Goal: Check status: Check status

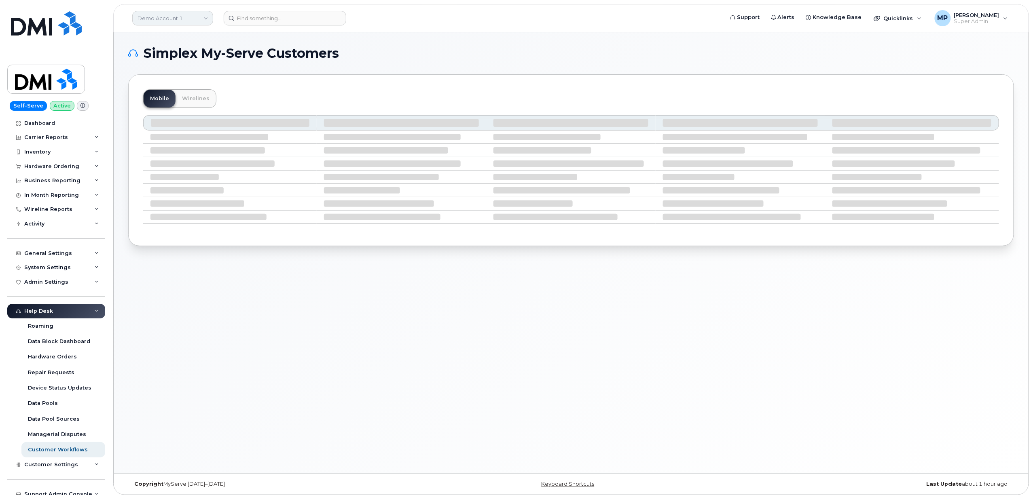
click at [181, 20] on link "Demo Account 1" at bounding box center [172, 18] width 81 height 15
type input "aecon"
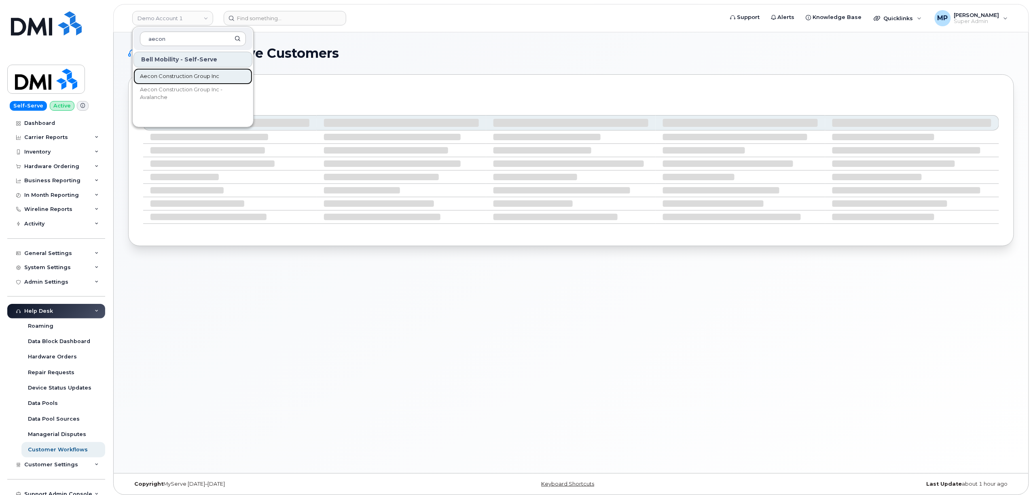
click at [180, 77] on span "Aecon Construction Group Inc" at bounding box center [179, 76] width 79 height 8
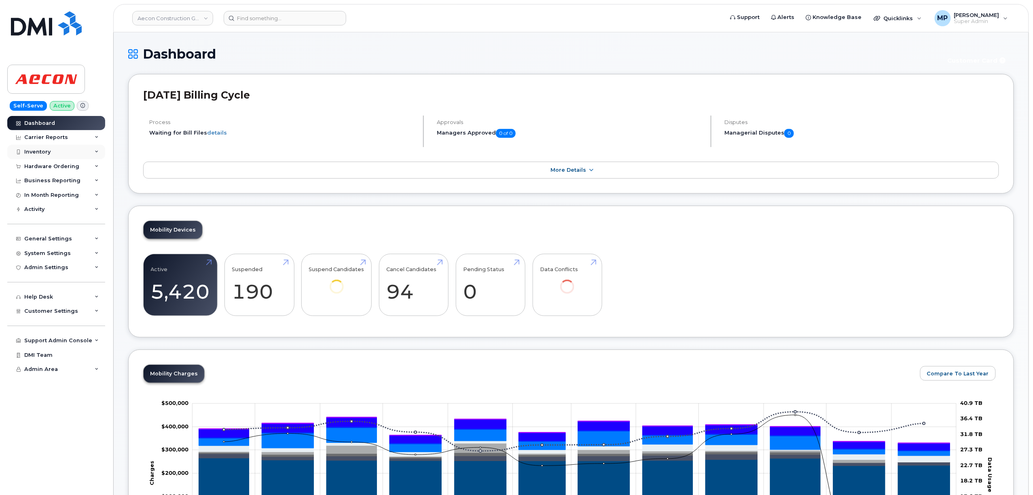
click at [44, 150] on div "Inventory" at bounding box center [37, 152] width 26 height 6
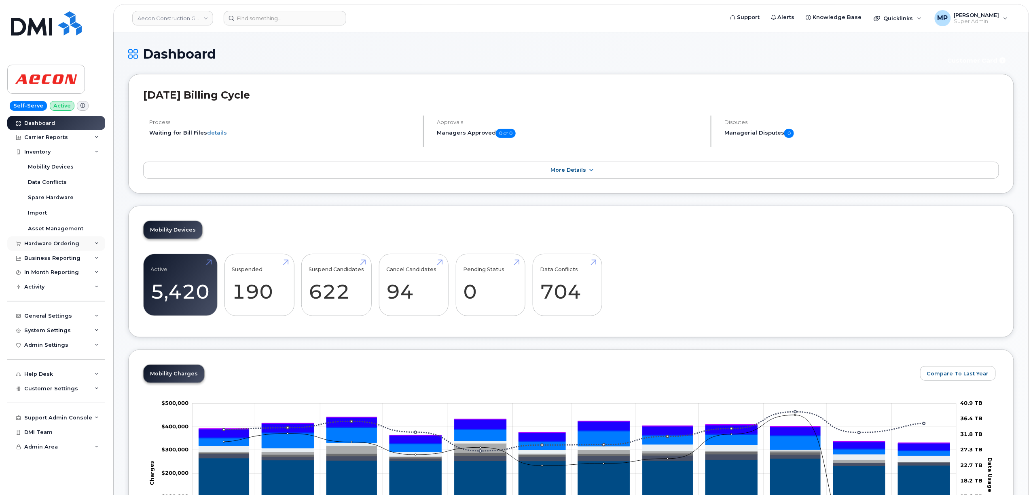
click at [38, 244] on div "Hardware Ordering" at bounding box center [51, 244] width 55 height 6
click at [38, 274] on div "Orders" at bounding box center [38, 274] width 20 height 7
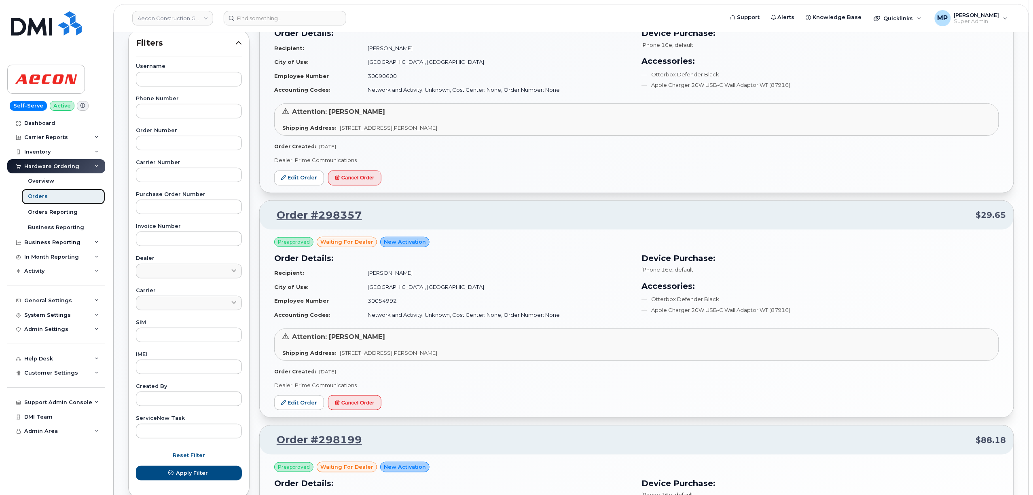
scroll to position [119, 0]
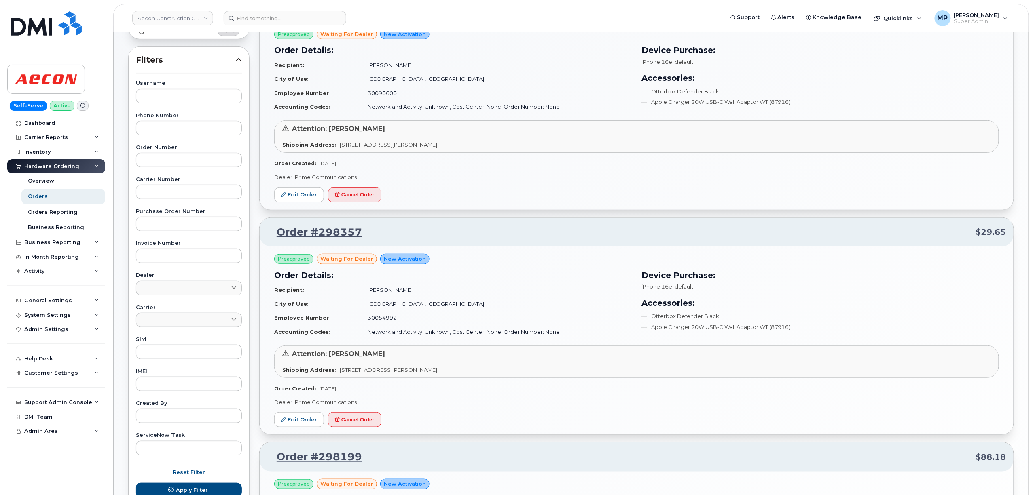
drag, startPoint x: 164, startPoint y: 319, endPoint x: 153, endPoint y: 349, distance: 31.9
click at [162, 321] on link at bounding box center [189, 320] width 106 height 15
click at [152, 371] on div "Bell" at bounding box center [189, 377] width 102 height 13
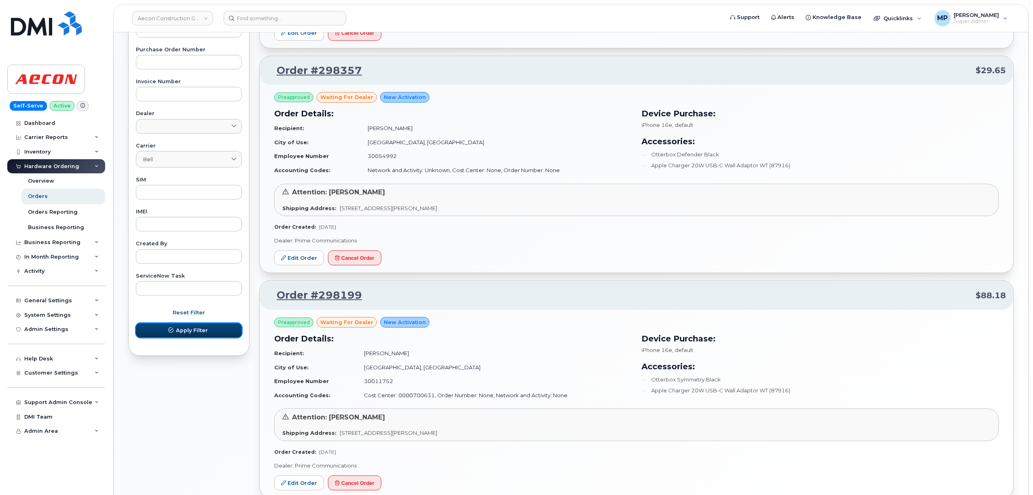
click at [177, 331] on button "Apply Filter" at bounding box center [189, 331] width 106 height 15
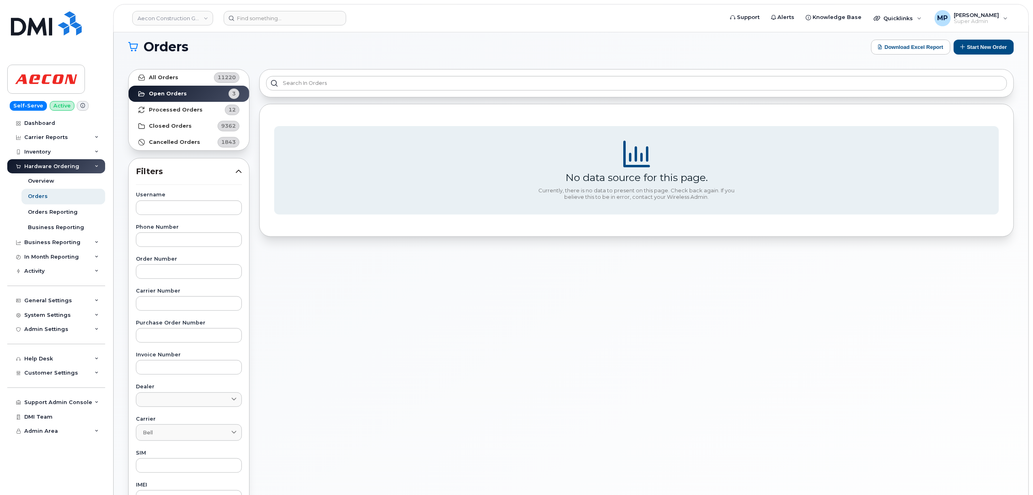
scroll to position [0, 0]
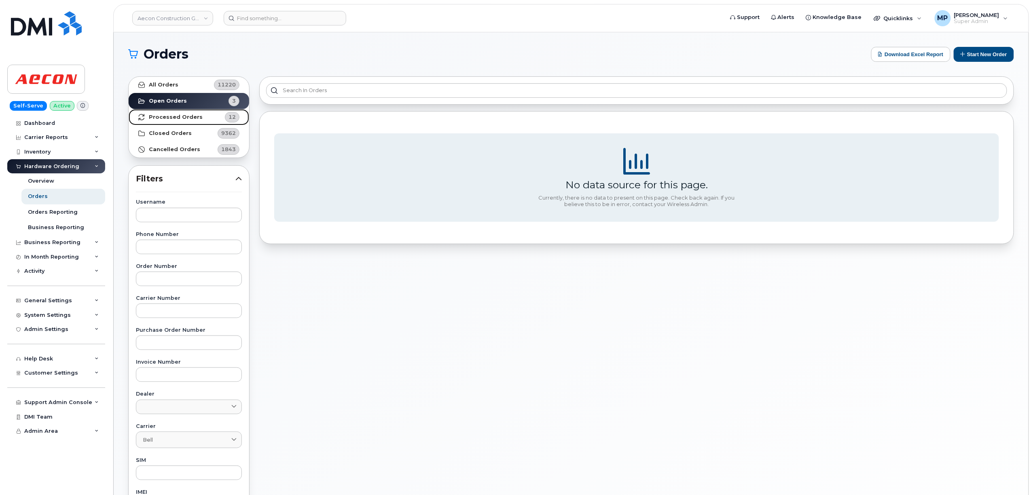
click at [167, 117] on strong "Processed Orders" at bounding box center [176, 117] width 54 height 6
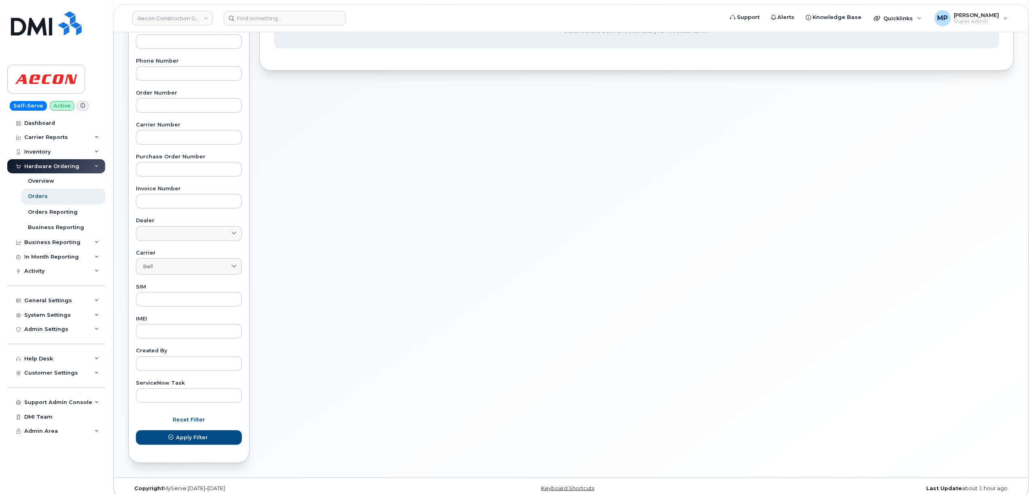
scroll to position [183, 0]
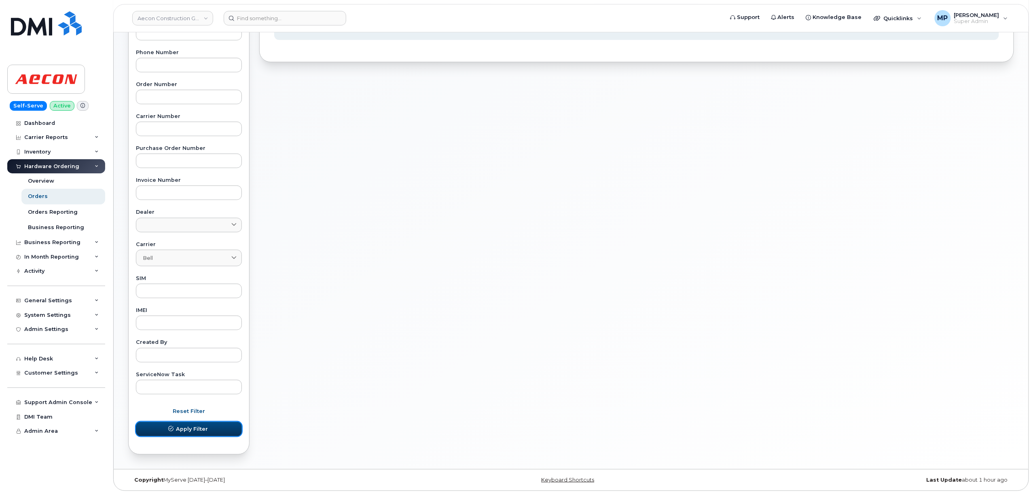
click at [196, 432] on span "Apply Filter" at bounding box center [192, 429] width 32 height 8
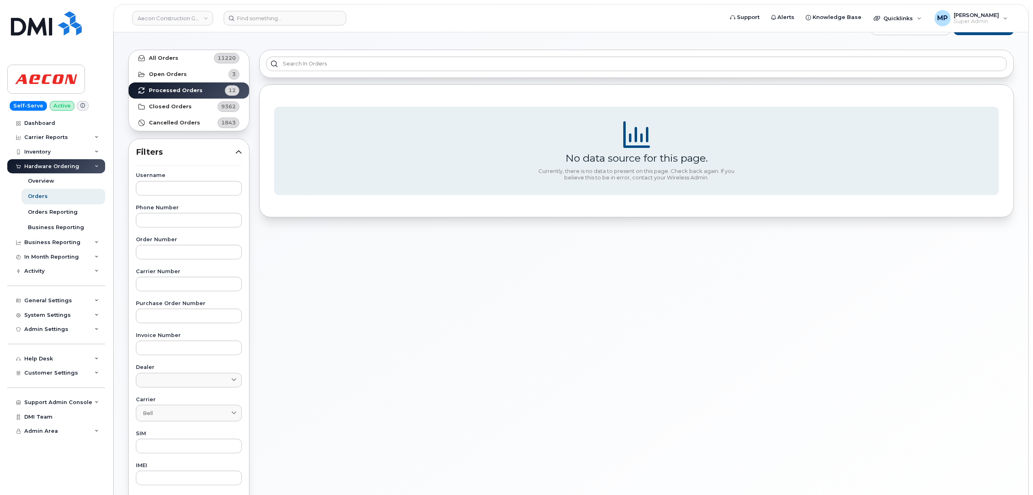
scroll to position [21, 0]
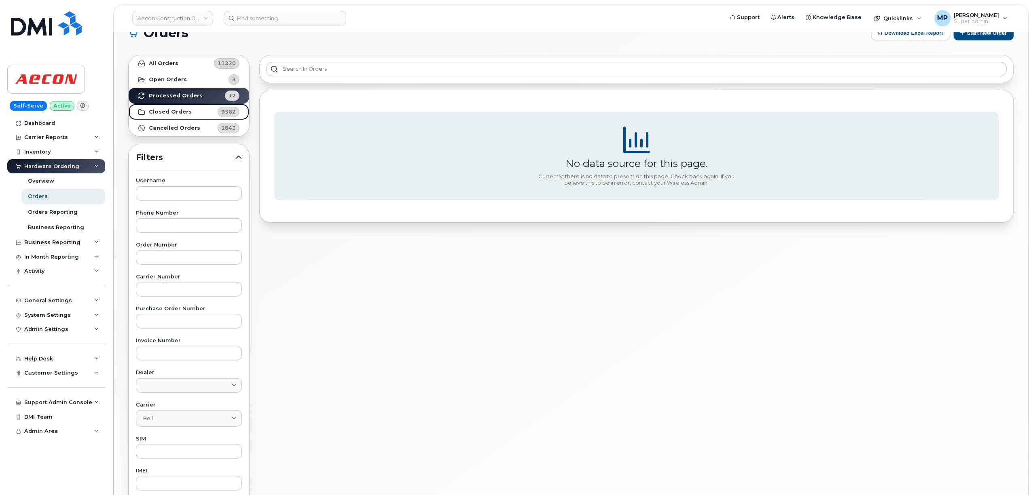
click at [178, 110] on strong "Closed Orders" at bounding box center [170, 112] width 43 height 6
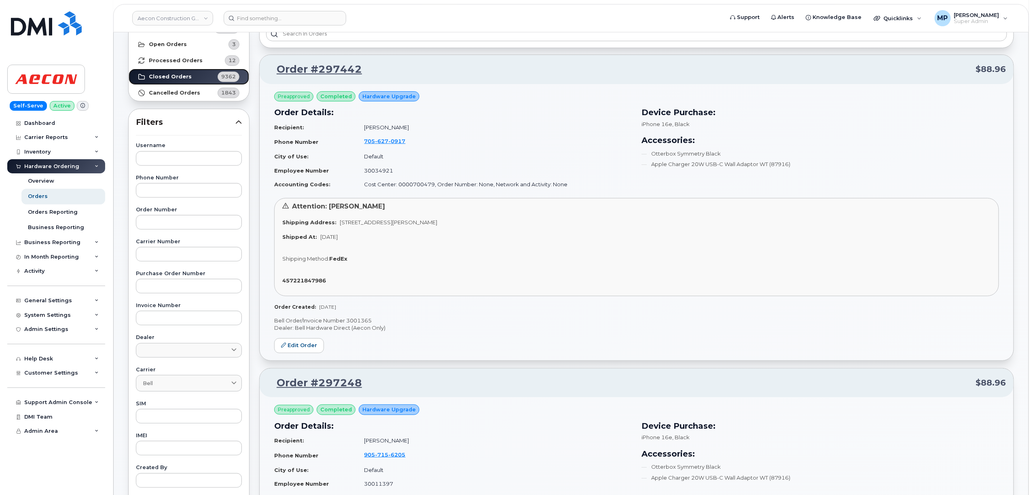
scroll to position [75, 0]
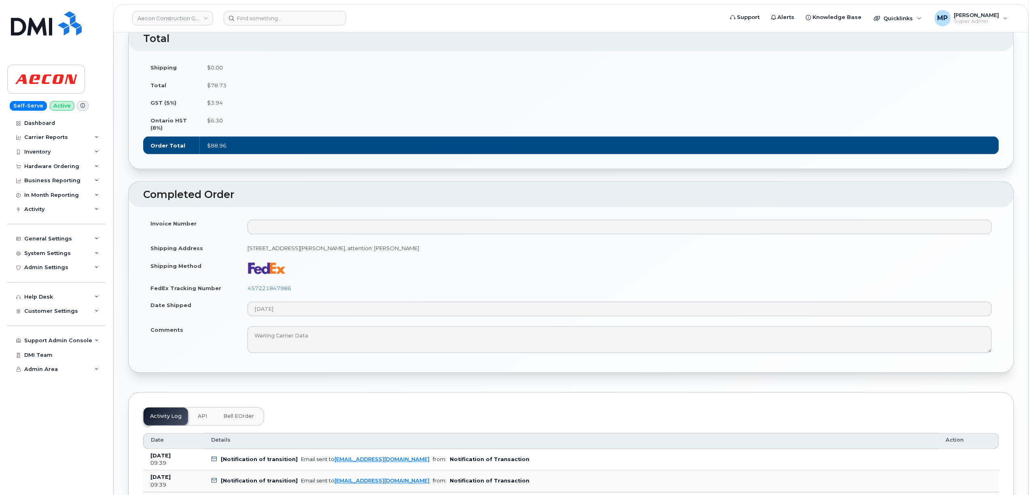
scroll to position [593, 0]
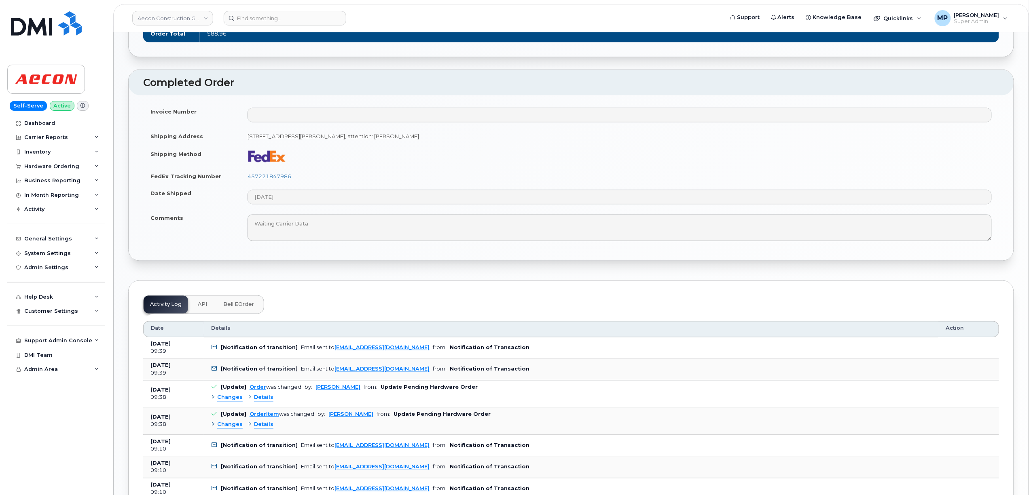
click at [201, 302] on span "API" at bounding box center [202, 305] width 9 height 6
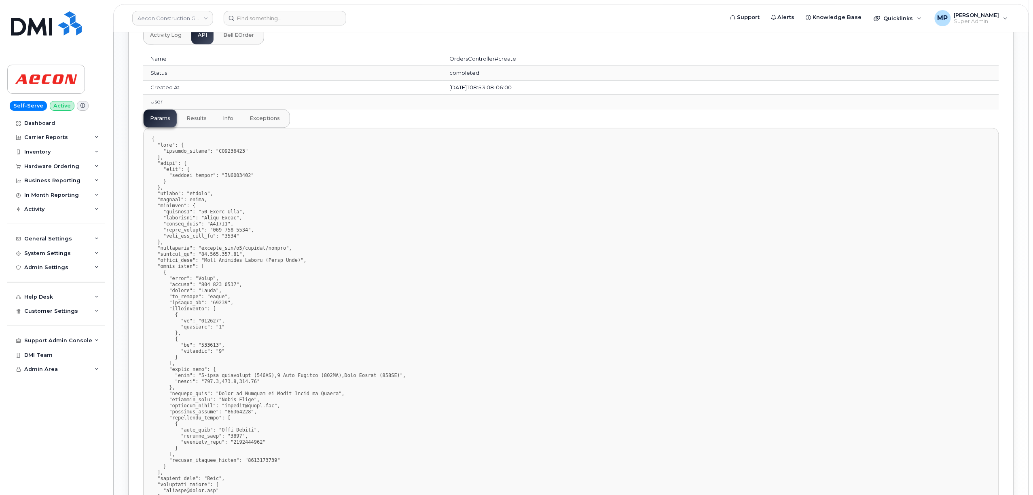
scroll to position [916, 0]
